Goal: Information Seeking & Learning: Learn about a topic

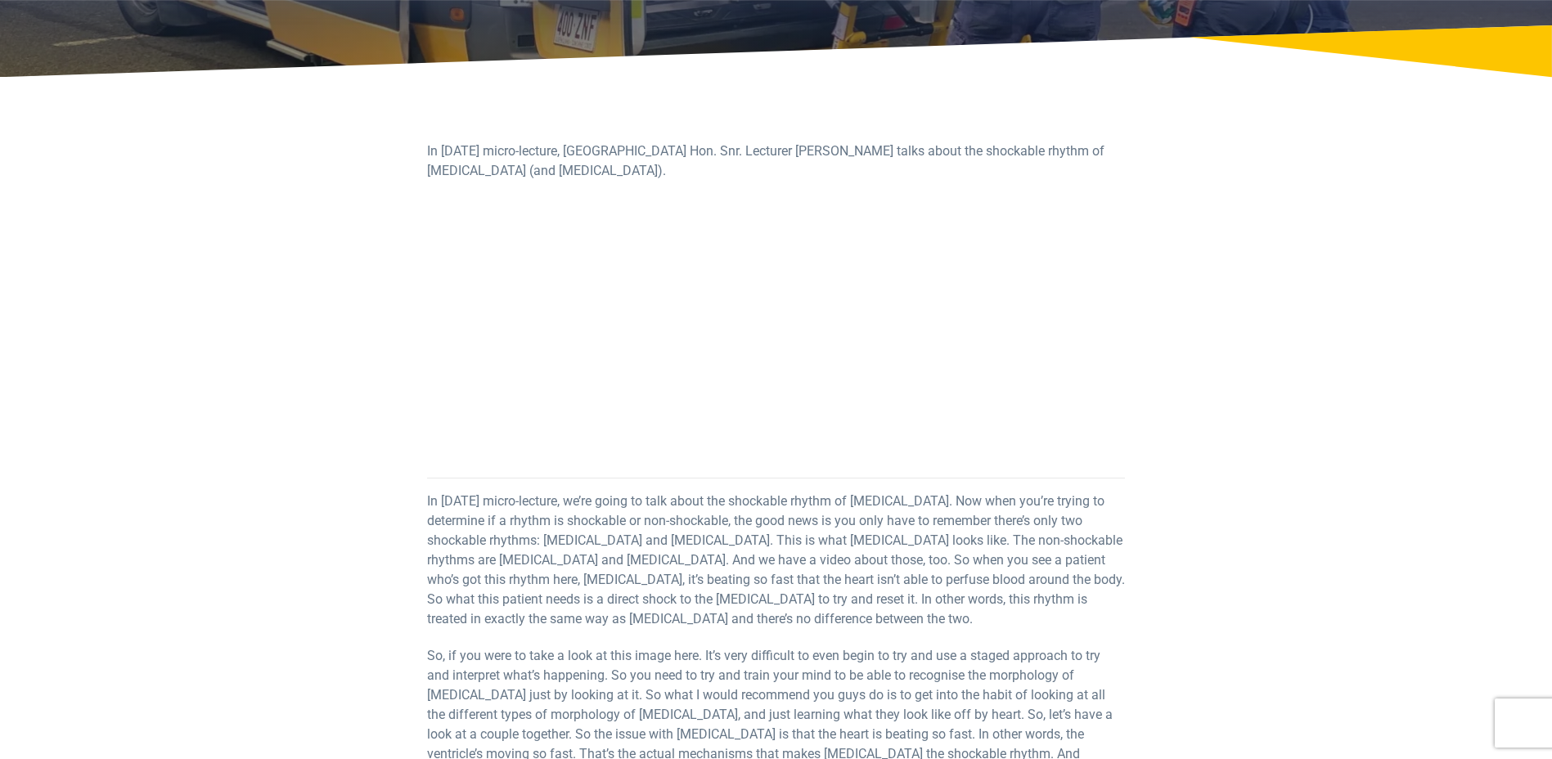
scroll to position [245, 0]
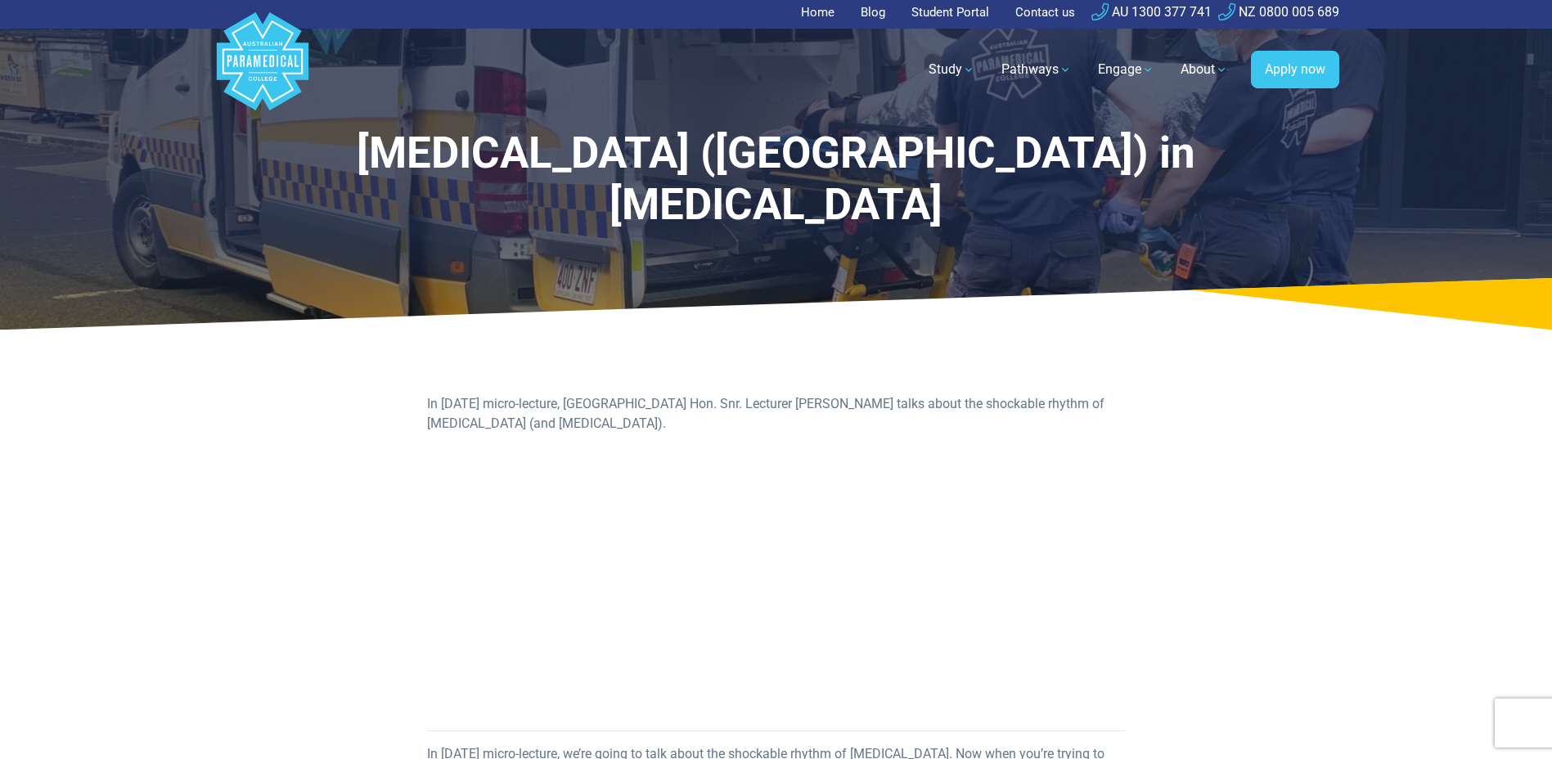
scroll to position [0, 0]
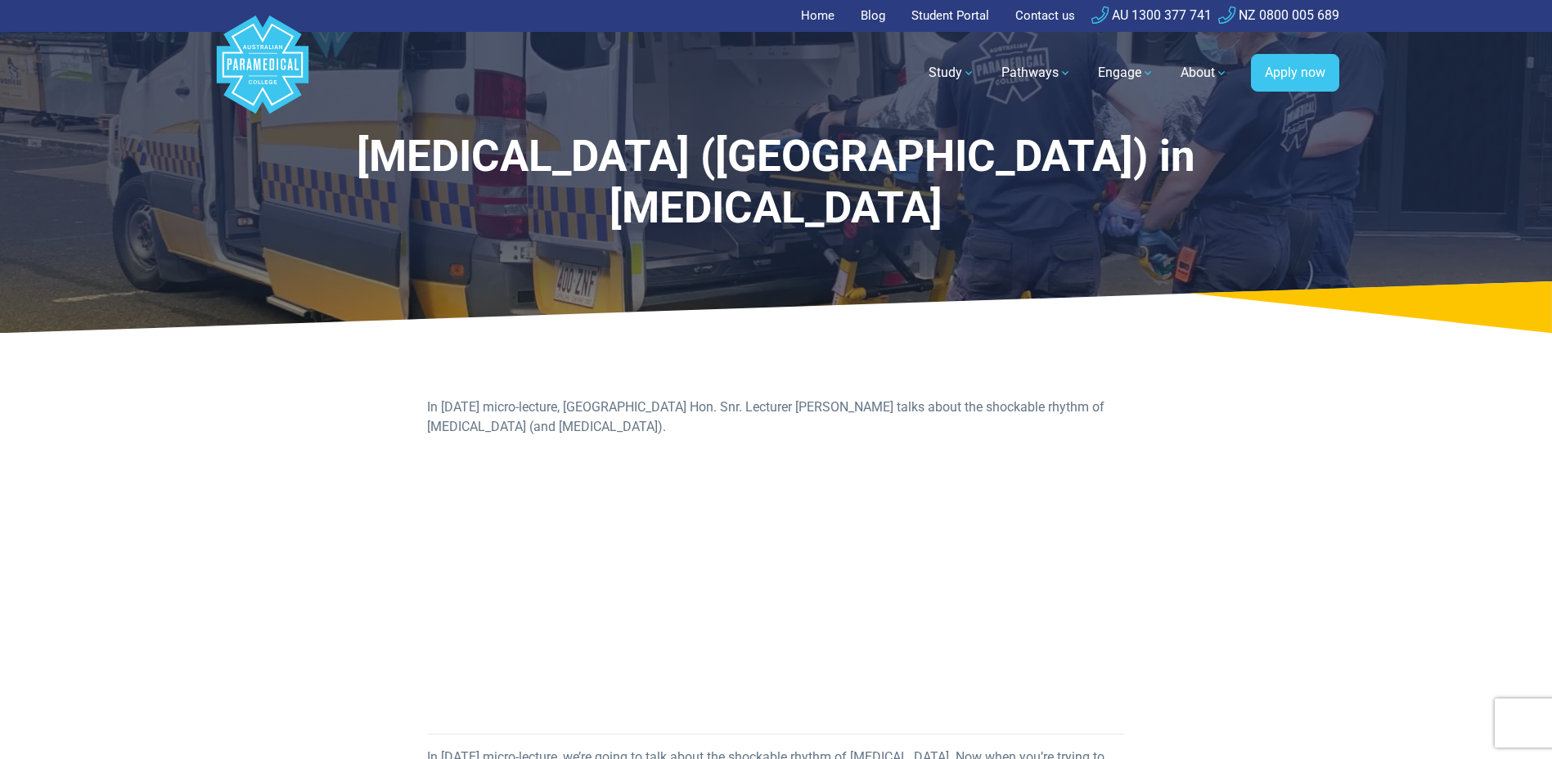
click at [851, 0] on link "Blog" at bounding box center [873, 16] width 44 height 32
drag, startPoint x: 69, startPoint y: 230, endPoint x: 97, endPoint y: 253, distance: 36.7
click at [69, 281] on icon at bounding box center [776, 307] width 1552 height 52
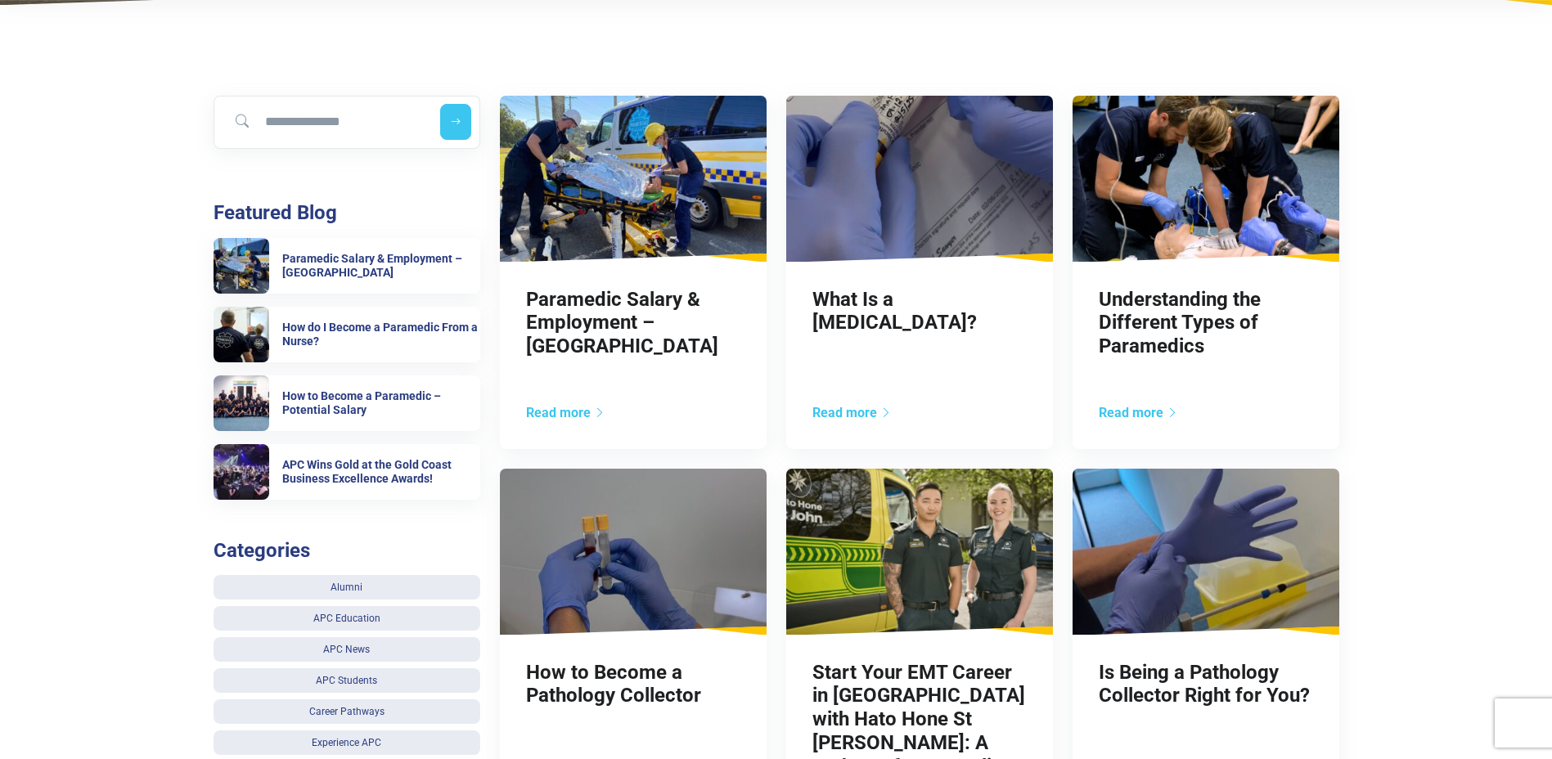
scroll to position [327, 0]
click at [324, 124] on input "Search for blog" at bounding box center [323, 123] width 205 height 36
type input "**********"
click at [440, 105] on button "submit" at bounding box center [455, 123] width 31 height 36
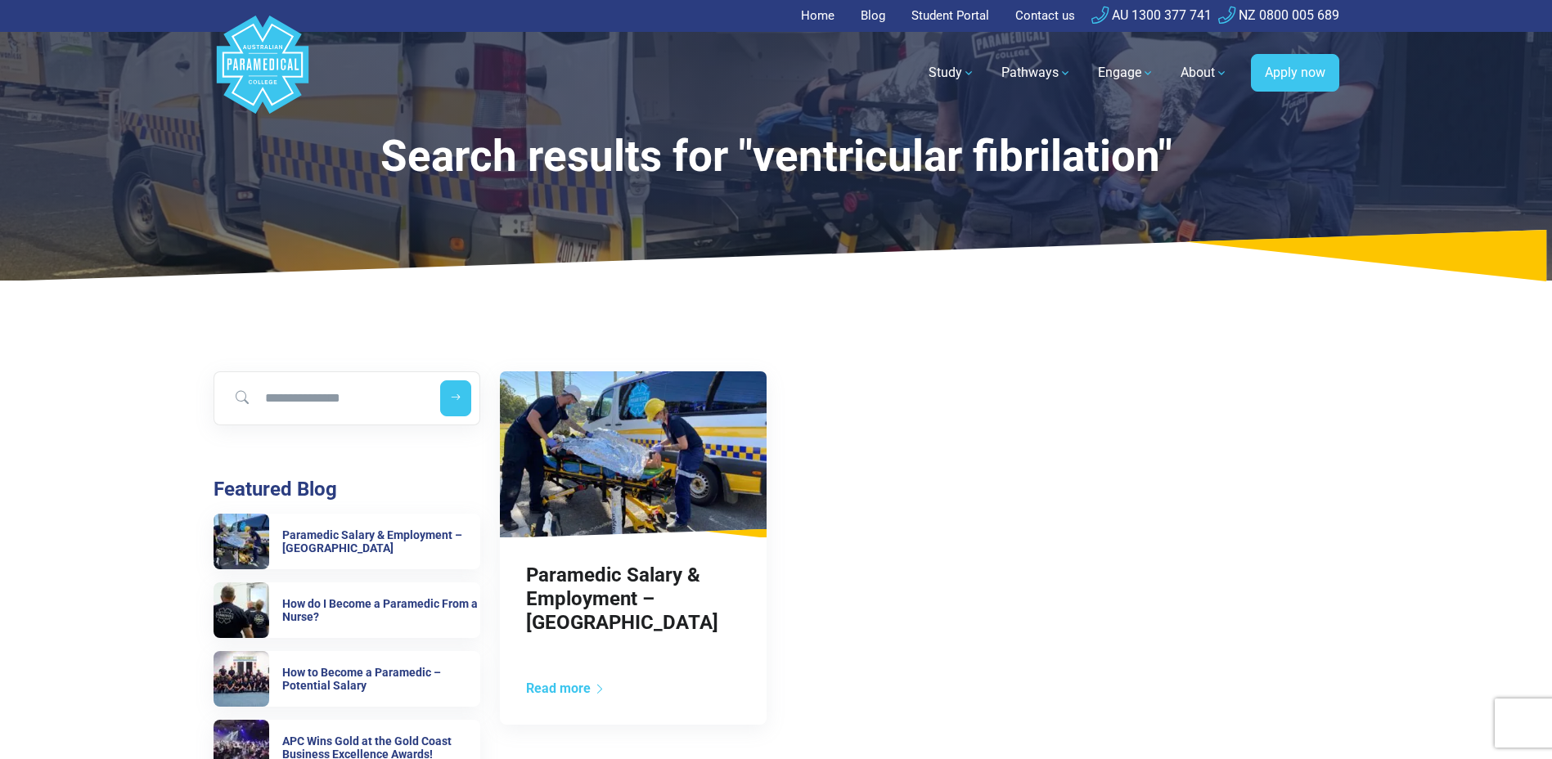
click at [322, 398] on input "Search for blog" at bounding box center [323, 398] width 205 height 36
type input "**********"
click at [440, 380] on button "submit" at bounding box center [455, 398] width 31 height 36
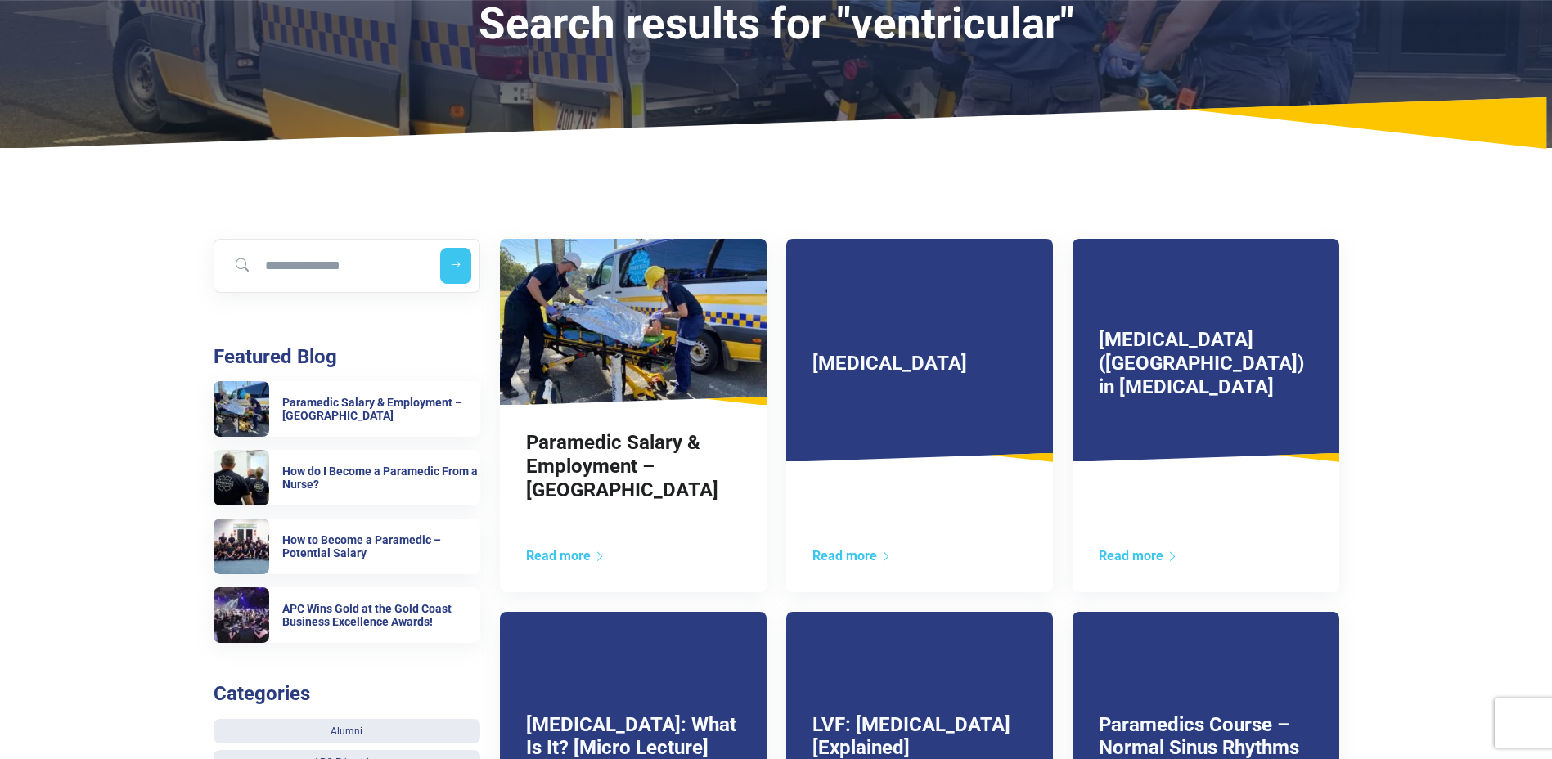
scroll to position [164, 0]
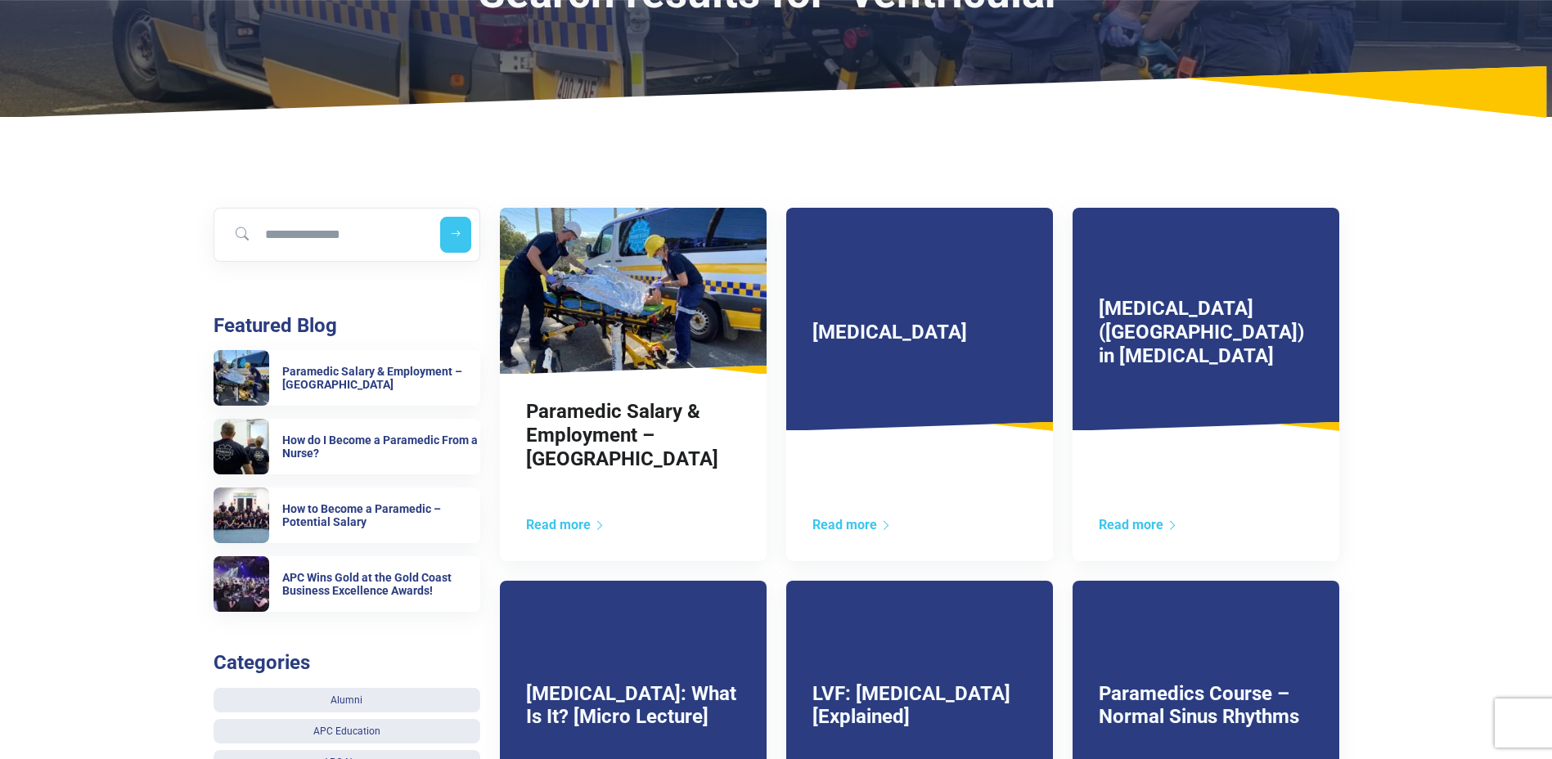
click at [390, 234] on input "Search for blog" at bounding box center [323, 235] width 205 height 36
type input "***"
click at [440, 217] on button "submit" at bounding box center [455, 235] width 31 height 36
click at [461, 229] on button "submit" at bounding box center [455, 235] width 31 height 36
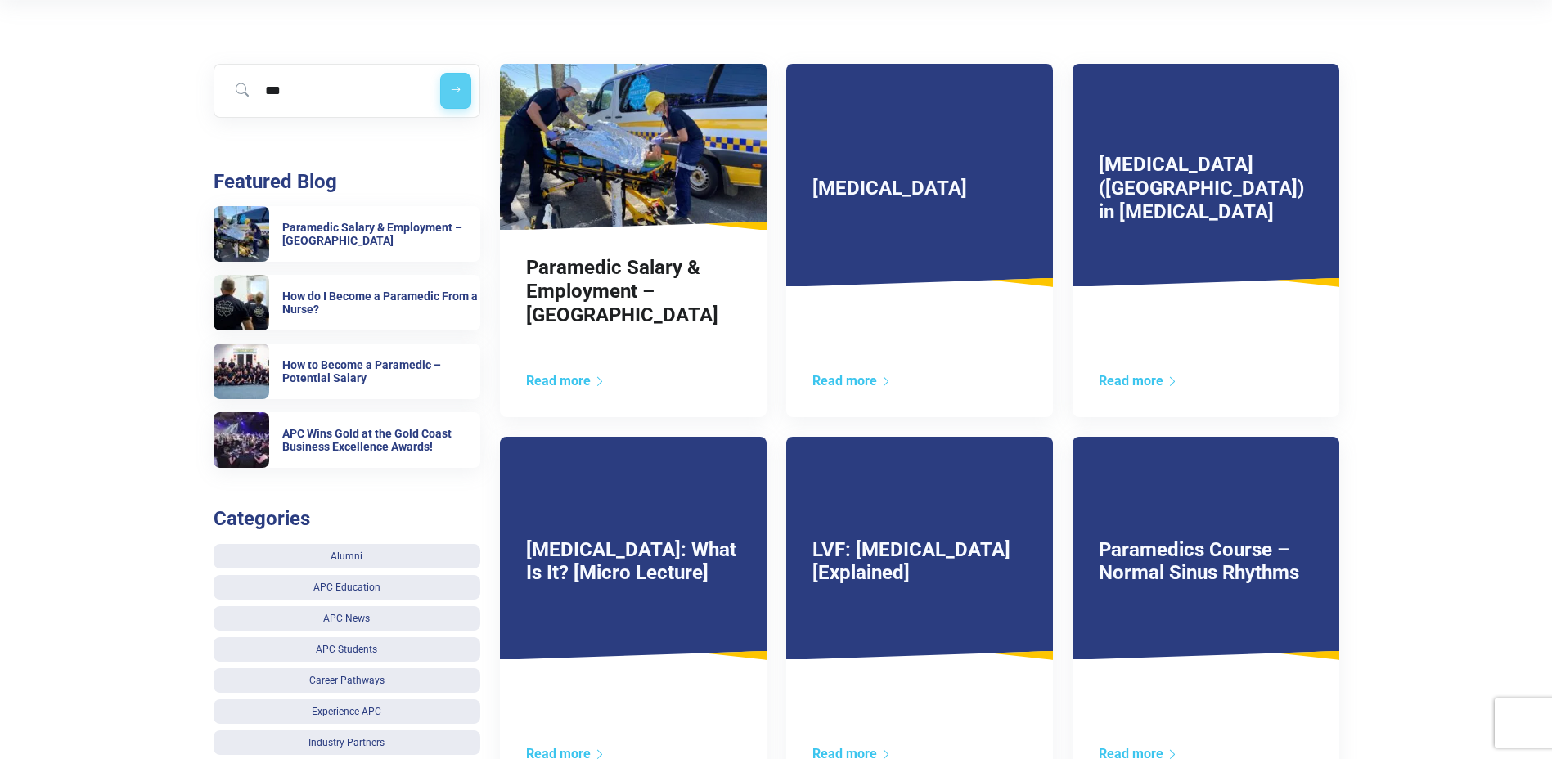
scroll to position [327, 0]
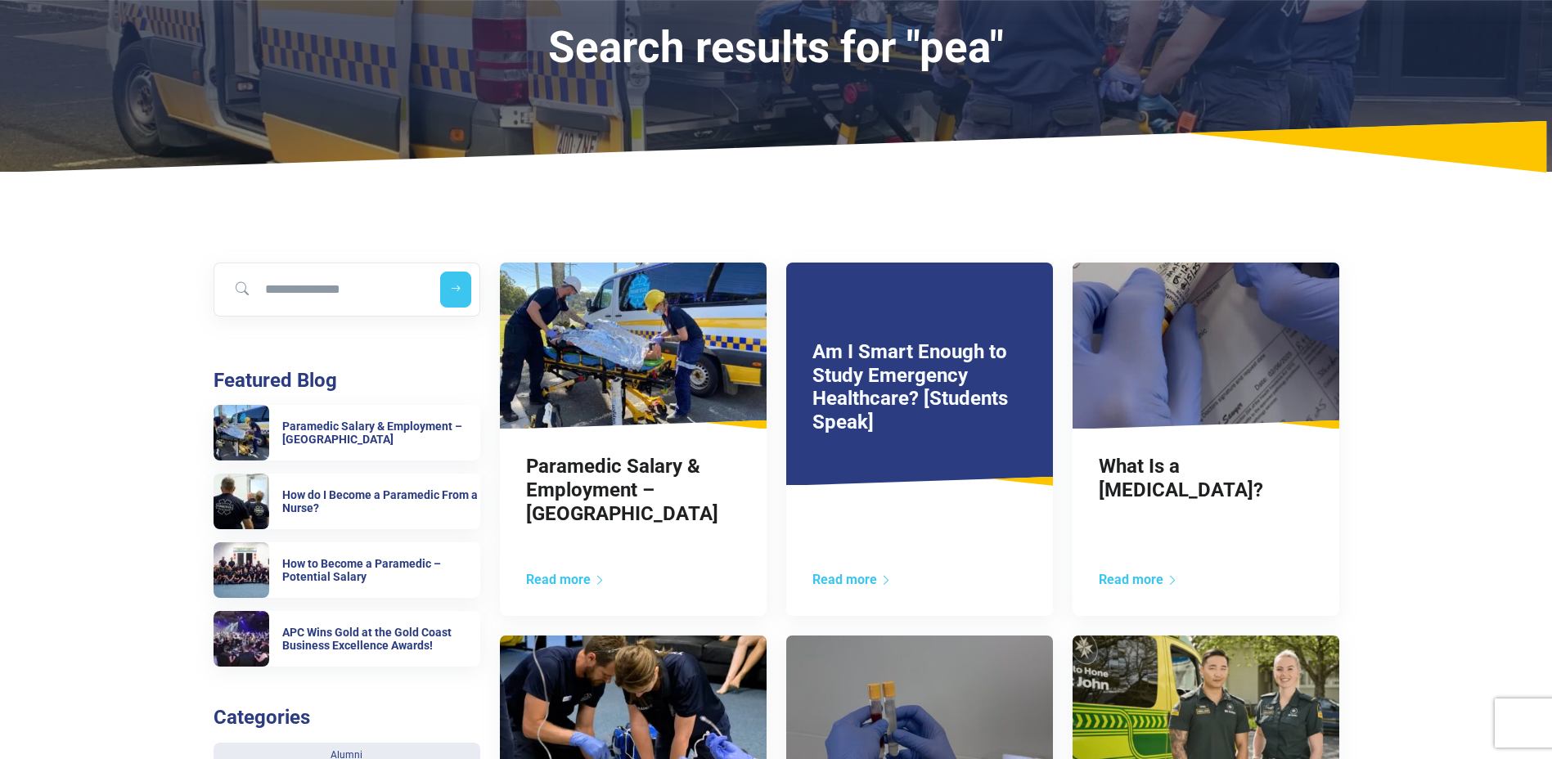
scroll to position [82, 0]
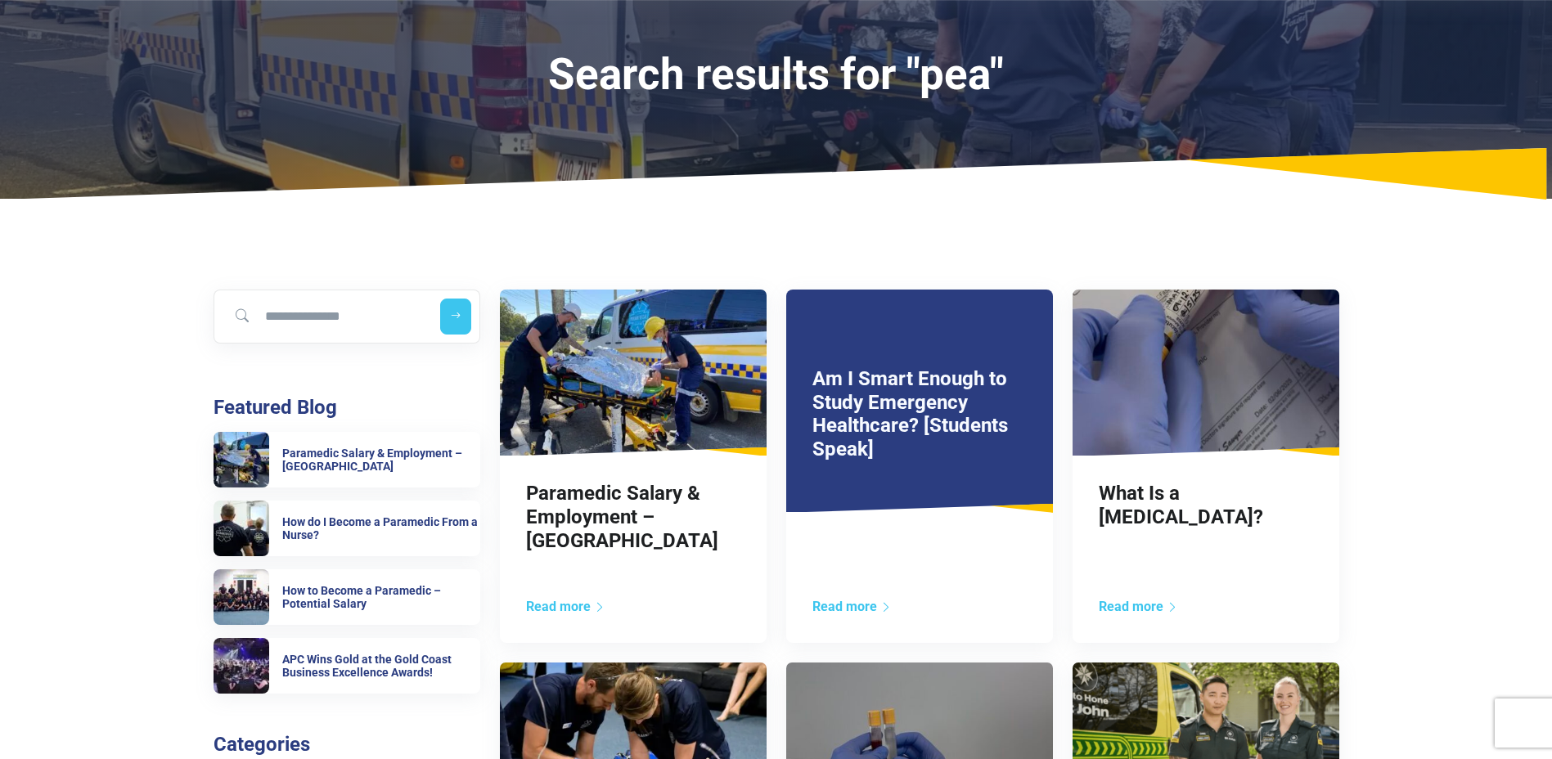
click at [376, 313] on input "Search for blog" at bounding box center [323, 317] width 205 height 36
type input "**********"
click at [440, 299] on button "submit" at bounding box center [455, 317] width 31 height 36
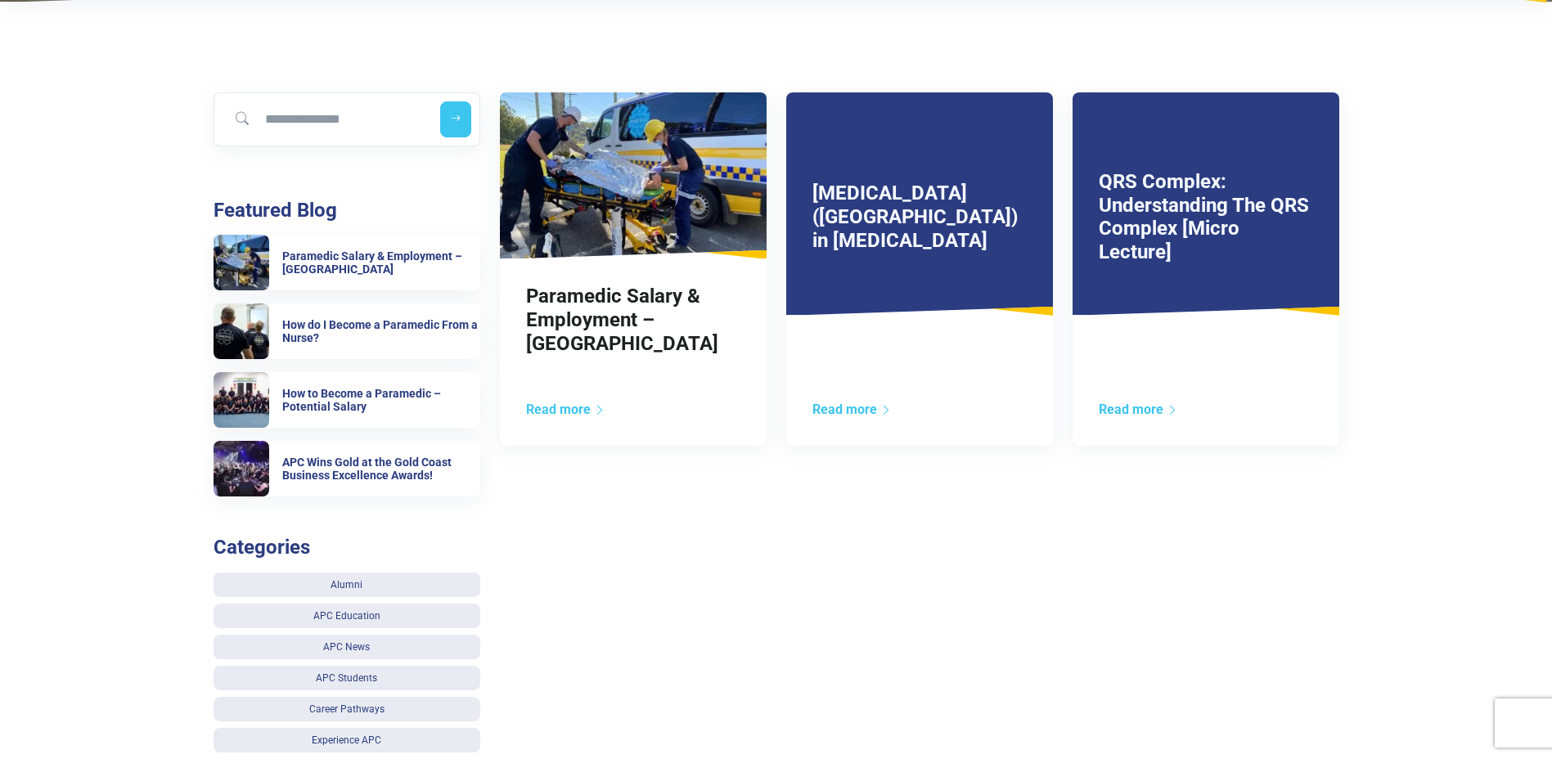
scroll to position [327, 0]
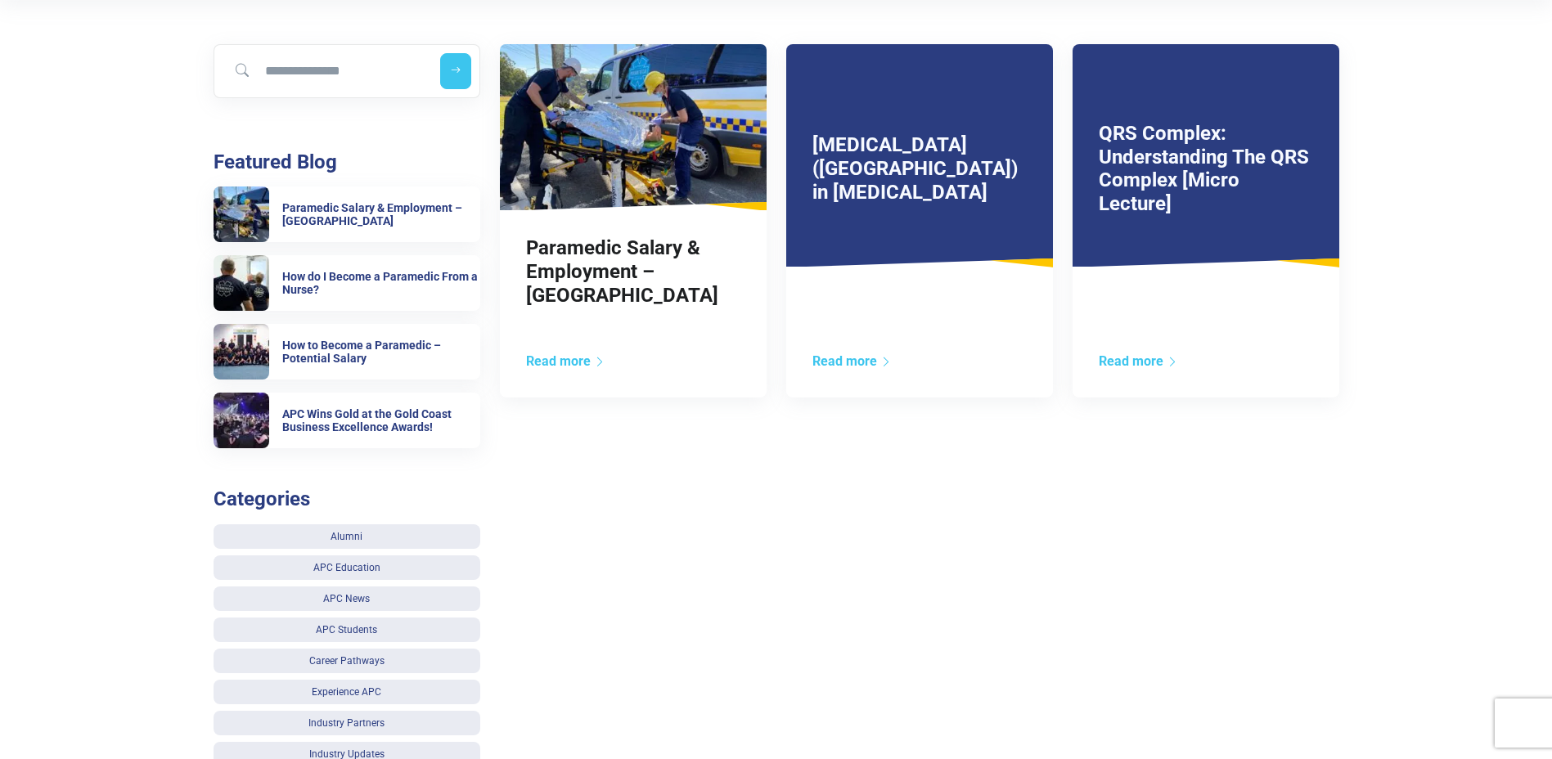
click at [406, 89] on input "Search for blog" at bounding box center [323, 71] width 205 height 36
type input "*********"
click at [440, 53] on button "submit" at bounding box center [455, 71] width 31 height 36
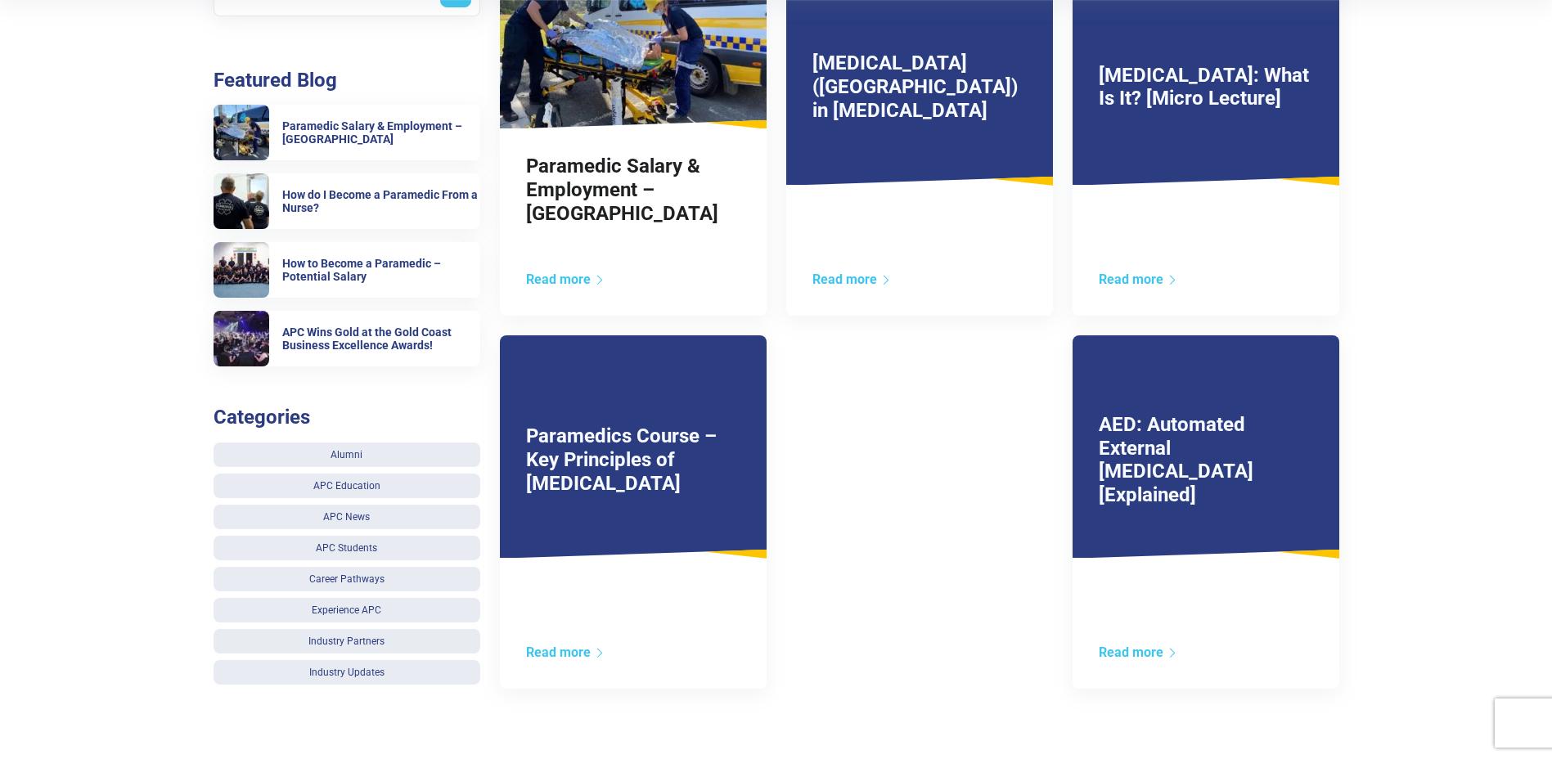
scroll to position [327, 0]
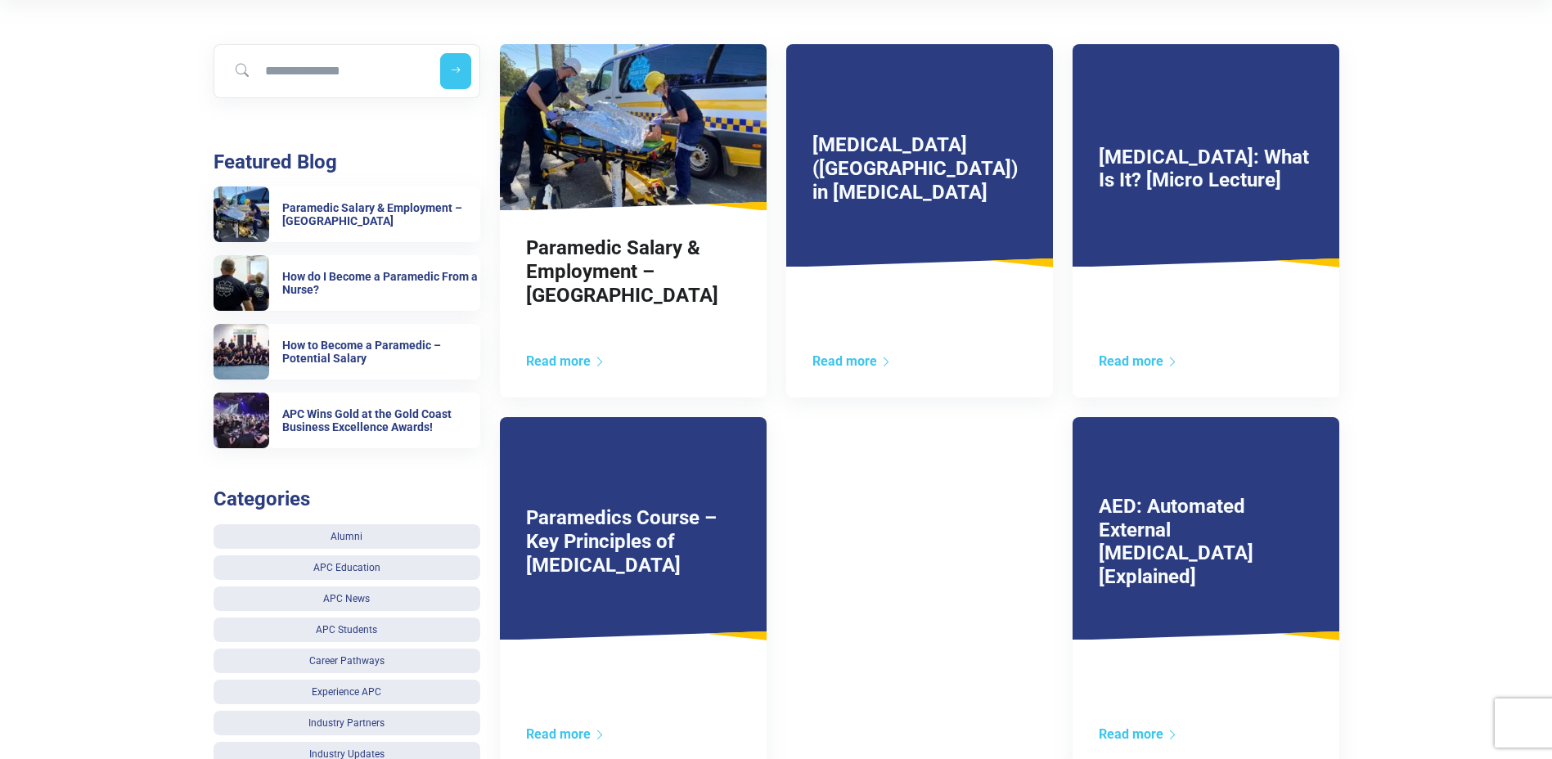
click at [283, 70] on input "Search for blog" at bounding box center [323, 71] width 205 height 36
type input "********"
click at [440, 53] on button "submit" at bounding box center [455, 71] width 31 height 36
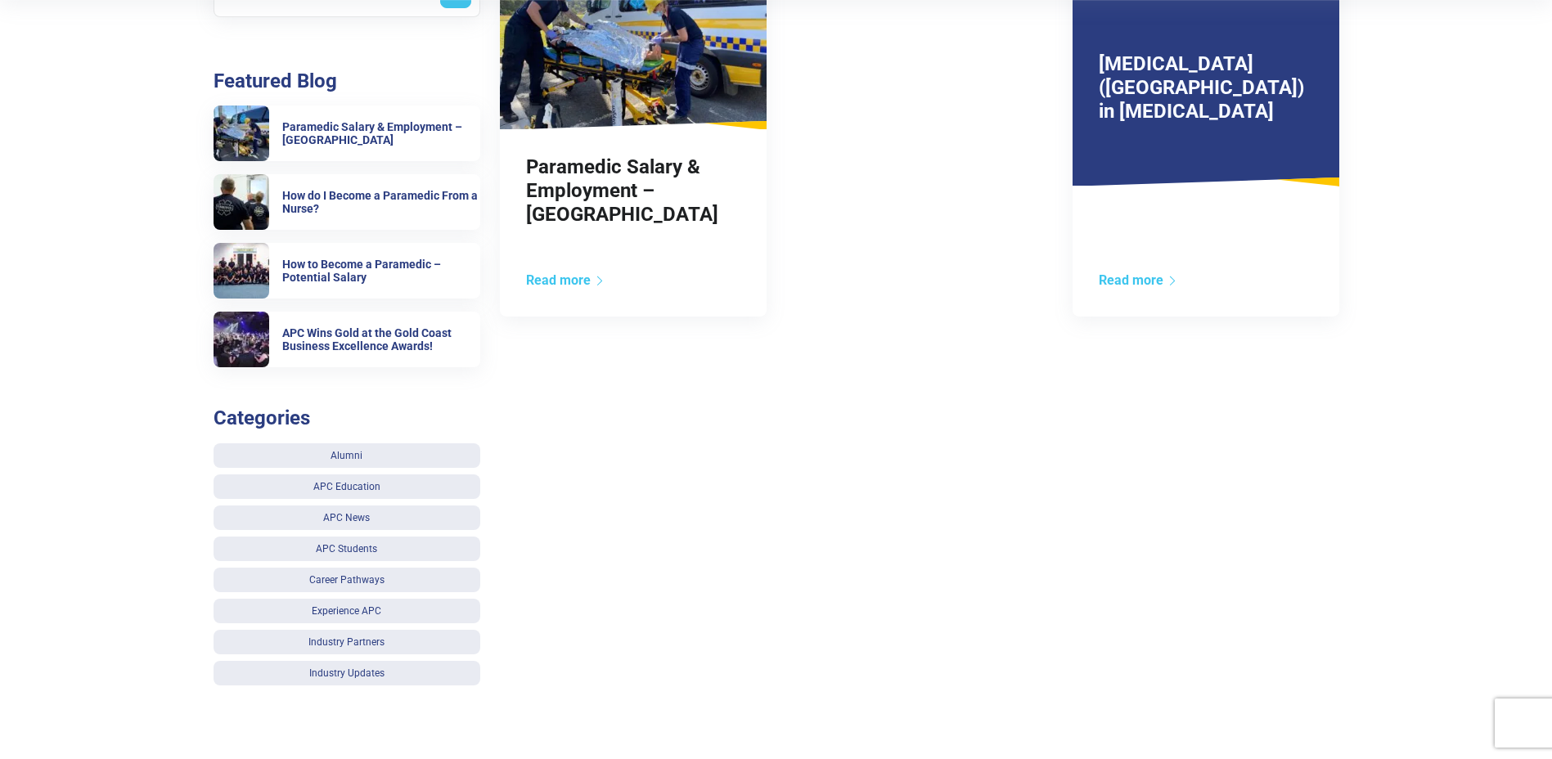
scroll to position [409, 0]
click at [425, 480] on link "APC Education" at bounding box center [347, 486] width 267 height 25
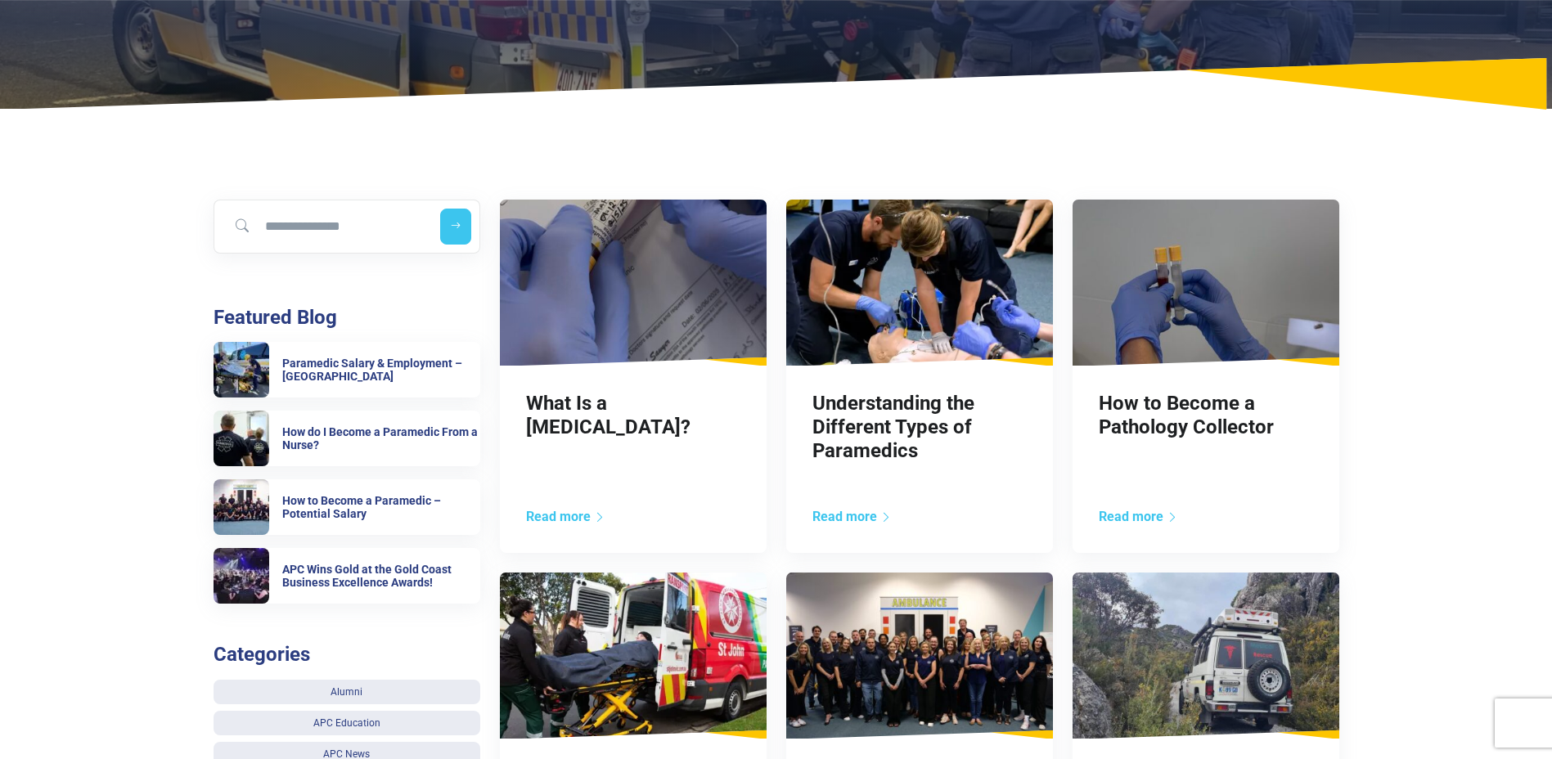
scroll to position [245, 0]
